Goal: Find specific page/section: Find specific page/section

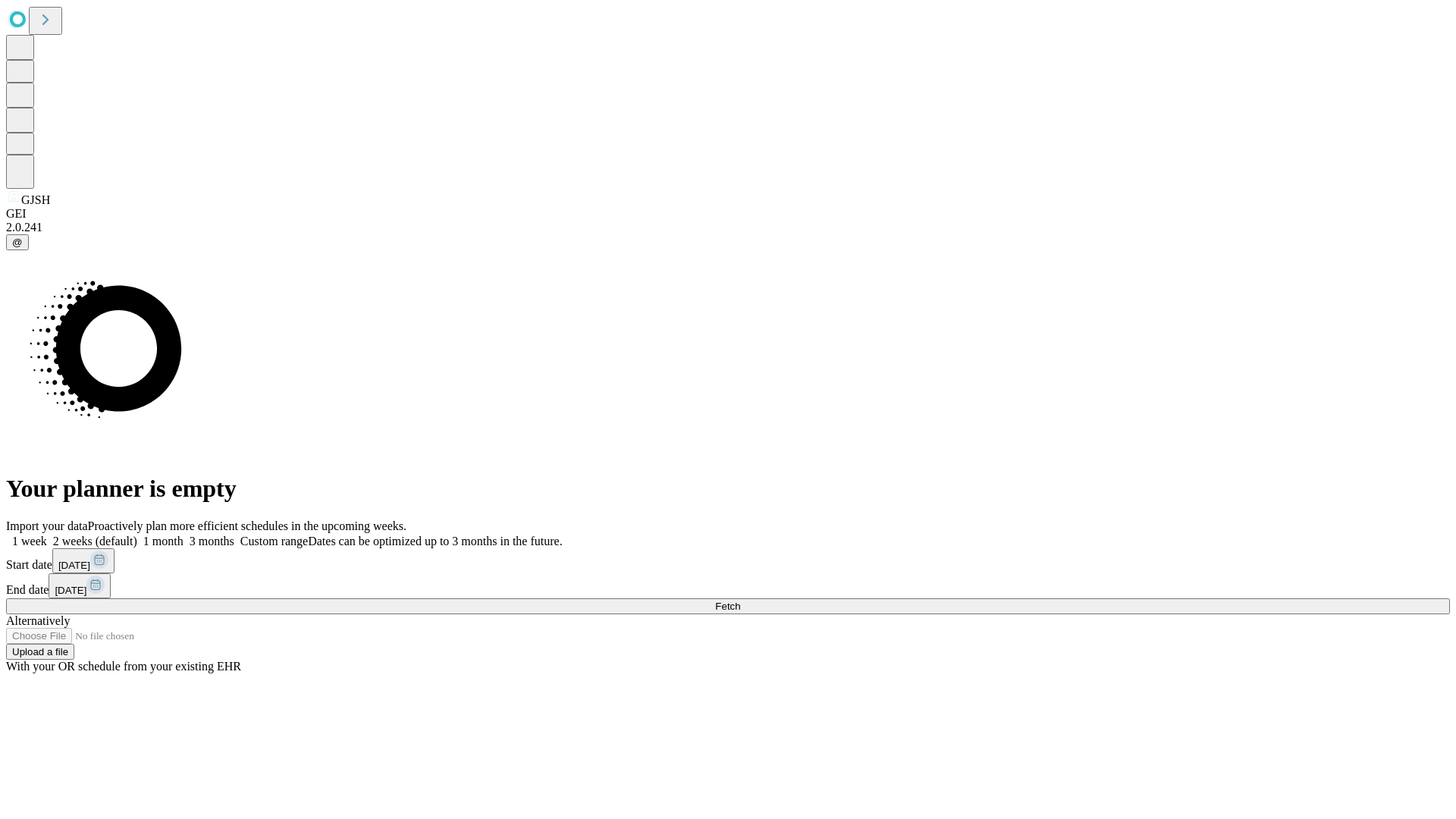
click at [740, 600] on span "Fetch" at bounding box center [727, 606] width 25 height 12
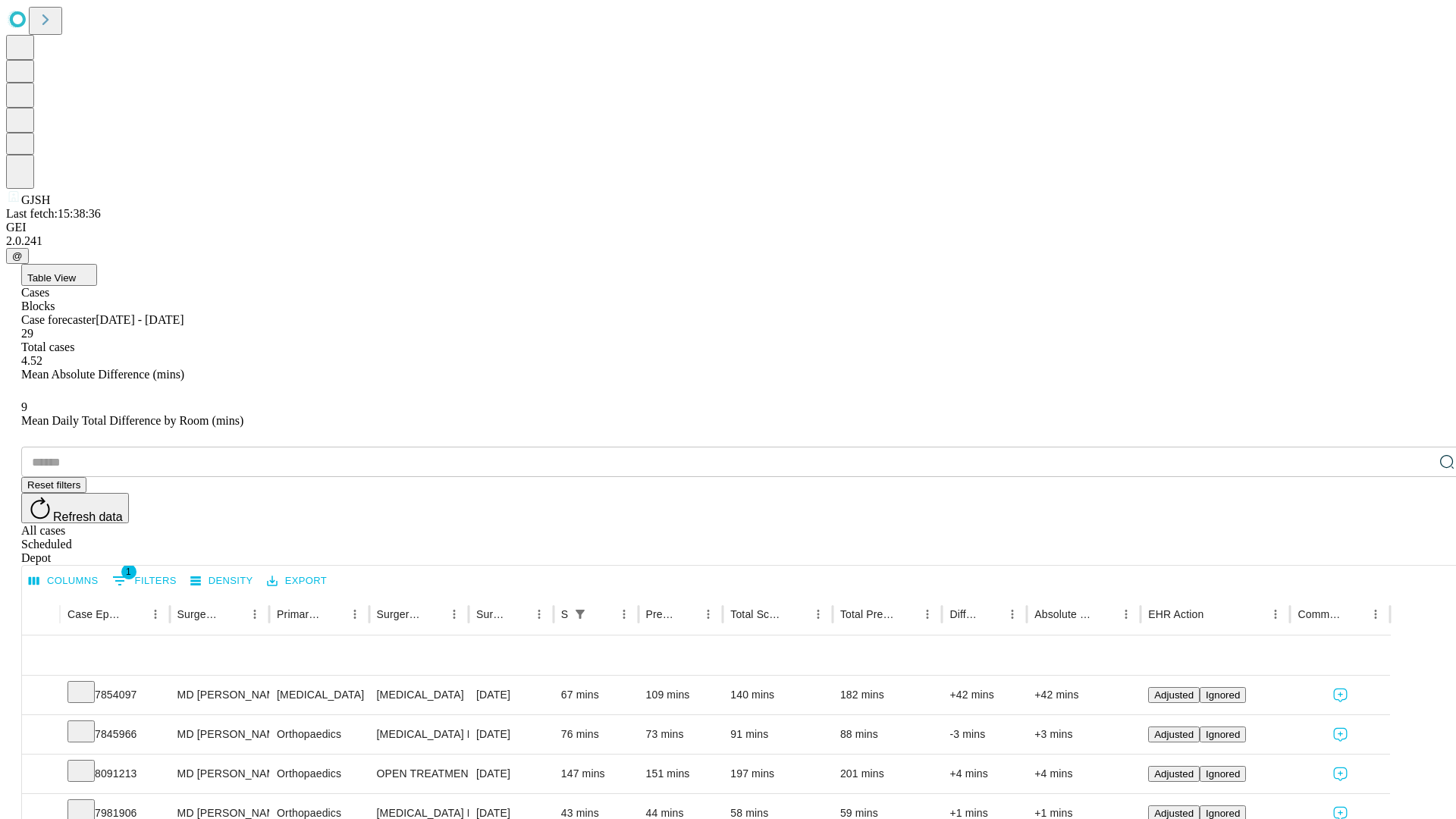
scroll to position [50, 0]
click at [89, 683] on icon at bounding box center [81, 691] width 15 height 15
